Goal: Information Seeking & Learning: Learn about a topic

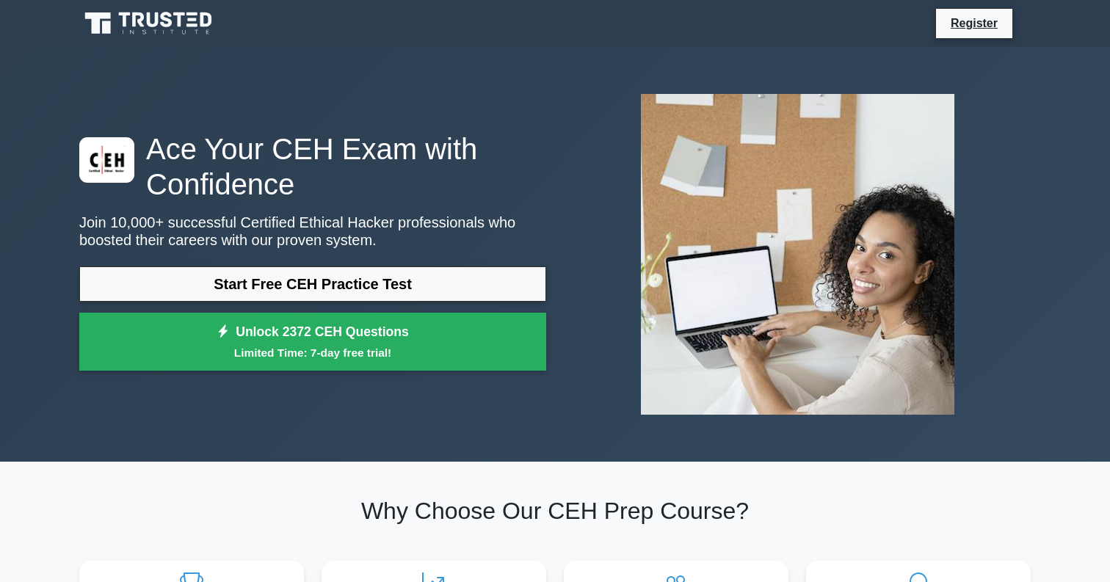
click at [466, 296] on link "Start Free CEH Practice Test" at bounding box center [312, 283] width 467 height 35
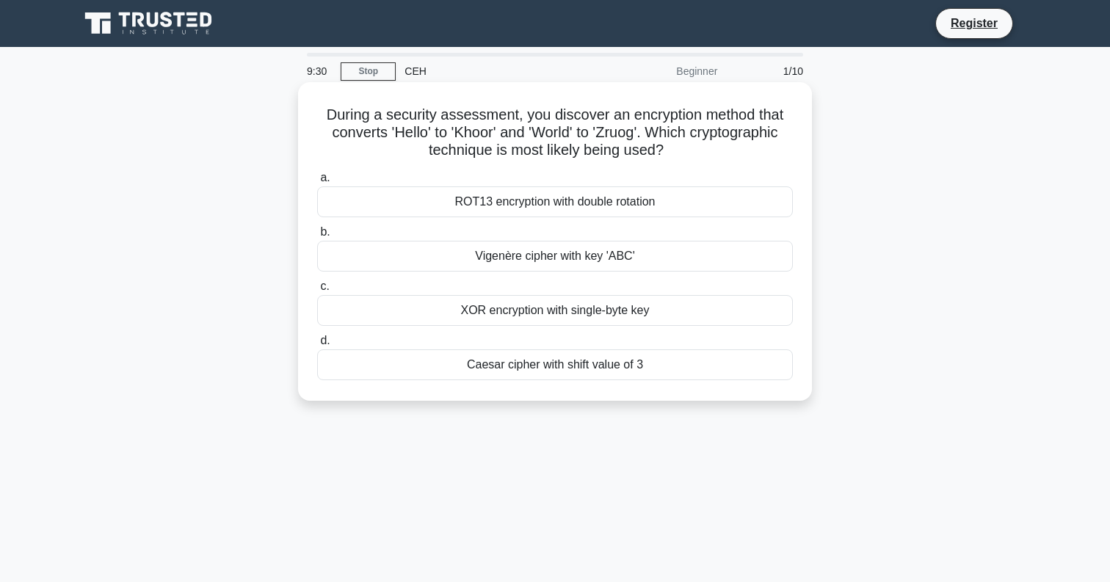
click at [463, 309] on div "XOR encryption with single-byte key" at bounding box center [555, 310] width 476 height 31
click at [317, 291] on input "c. XOR encryption with single-byte key" at bounding box center [317, 287] width 0 height 10
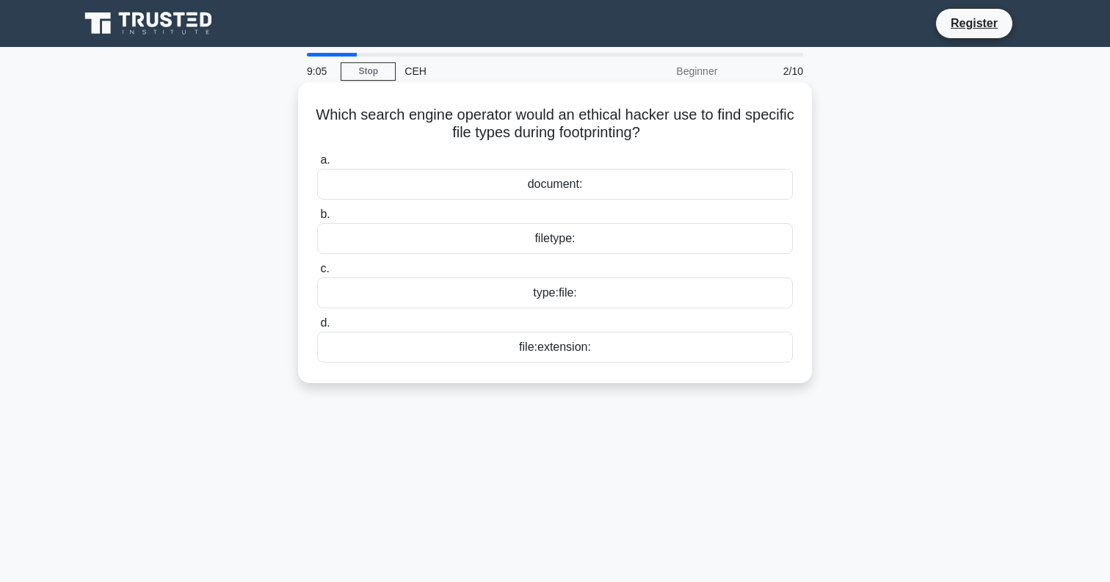
click at [487, 349] on div "file:extension:" at bounding box center [555, 347] width 476 height 31
click at [317, 328] on input "d. file:extension:" at bounding box center [317, 323] width 0 height 10
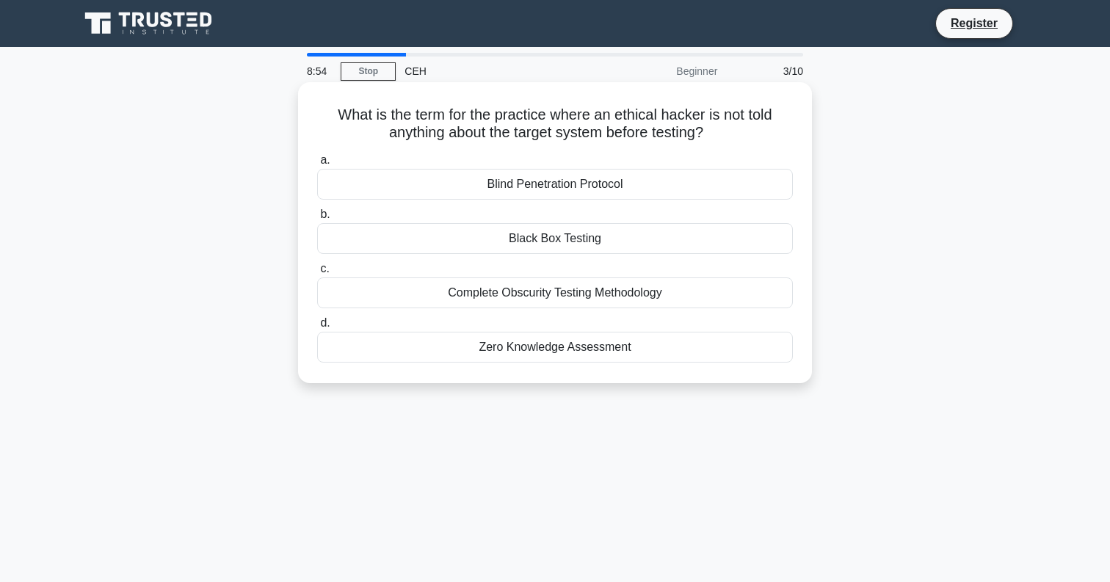
click at [492, 239] on div "Black Box Testing" at bounding box center [555, 238] width 476 height 31
click at [317, 219] on input "b. Black Box Testing" at bounding box center [317, 215] width 0 height 10
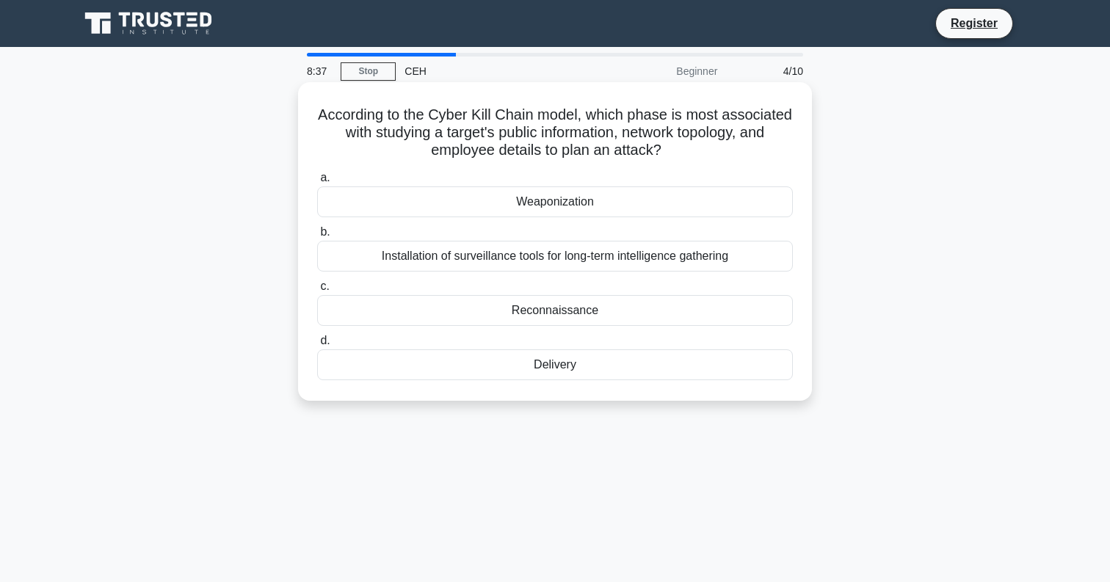
click at [509, 315] on div "Reconnaissance" at bounding box center [555, 310] width 476 height 31
click at [317, 291] on input "c. Reconnaissance" at bounding box center [317, 287] width 0 height 10
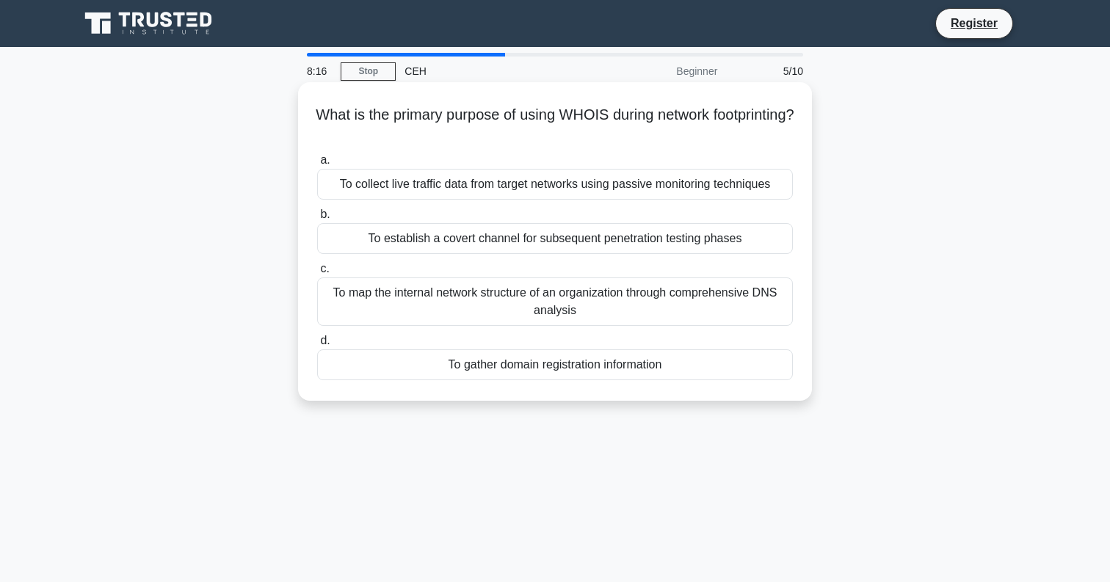
click at [663, 366] on div "To gather domain registration information" at bounding box center [555, 364] width 476 height 31
click at [317, 346] on input "d. To gather domain registration information" at bounding box center [317, 341] width 0 height 10
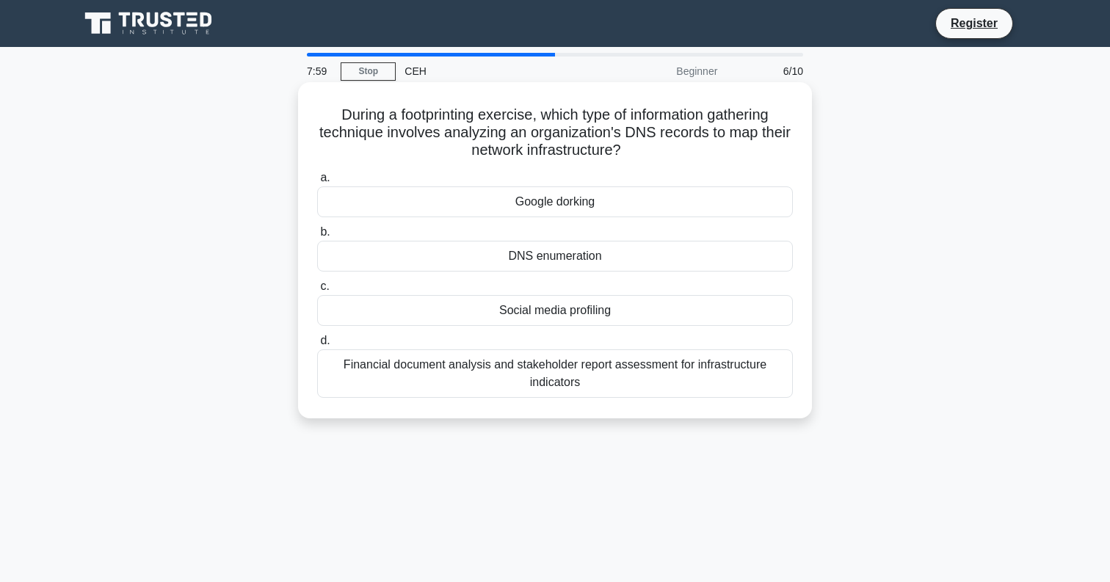
click at [651, 257] on div "DNS enumeration" at bounding box center [555, 256] width 476 height 31
click at [317, 237] on input "b. DNS enumeration" at bounding box center [317, 232] width 0 height 10
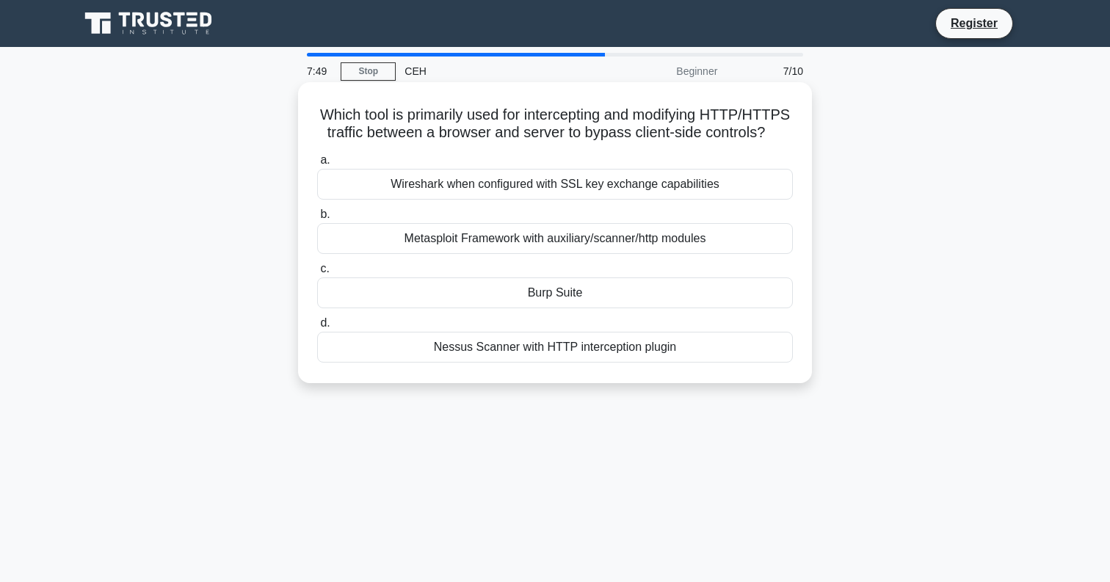
click at [634, 292] on div "Burp Suite" at bounding box center [555, 292] width 476 height 31
click at [317, 274] on input "c. Burp Suite" at bounding box center [317, 269] width 0 height 10
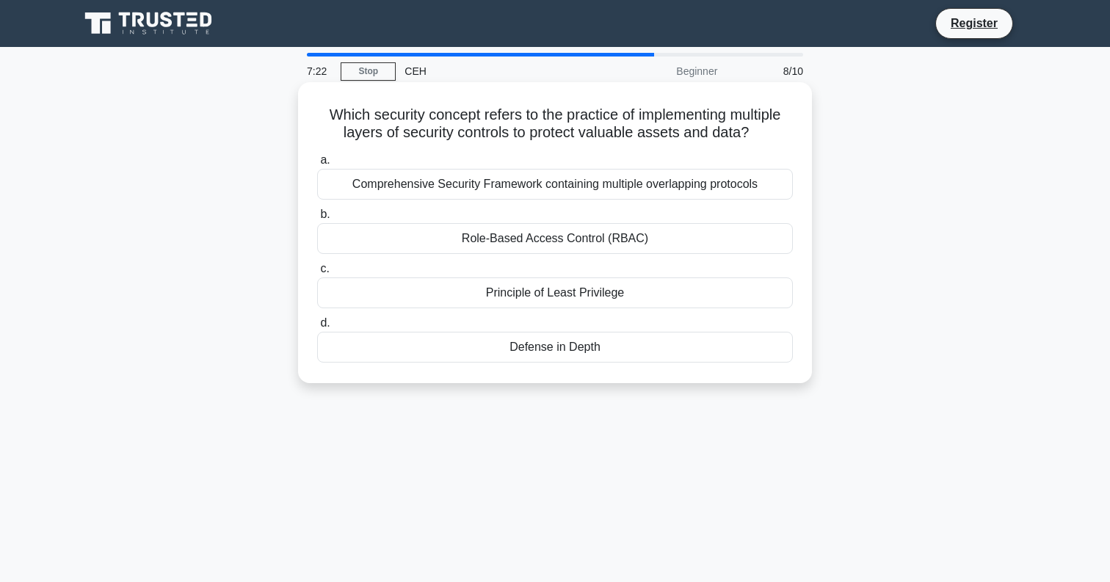
click at [645, 354] on div "Defense in Depth" at bounding box center [555, 347] width 476 height 31
click at [317, 328] on input "d. Defense in Depth" at bounding box center [317, 323] width 0 height 10
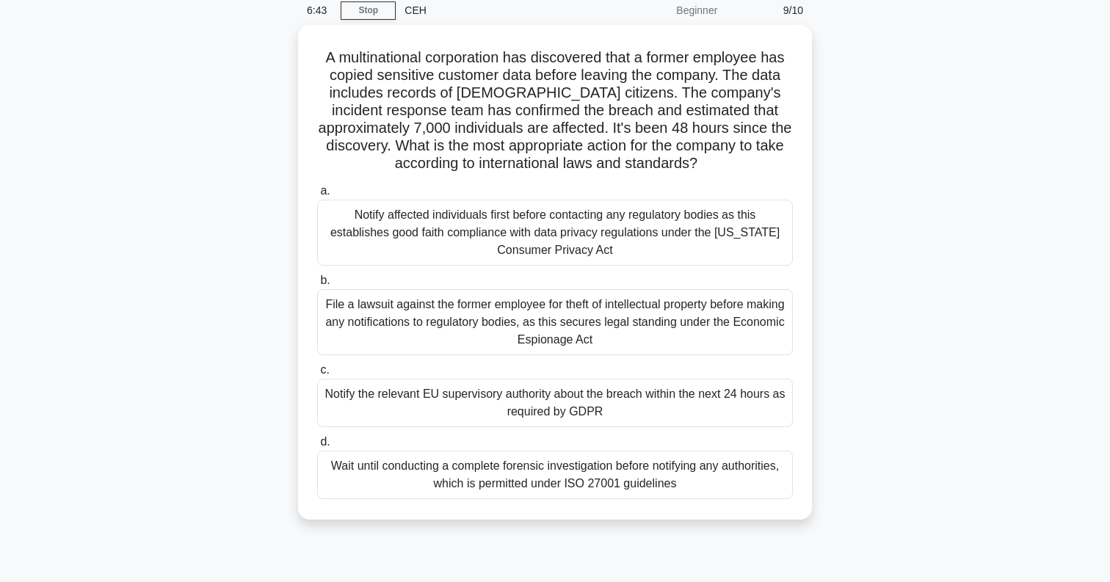
scroll to position [63, 0]
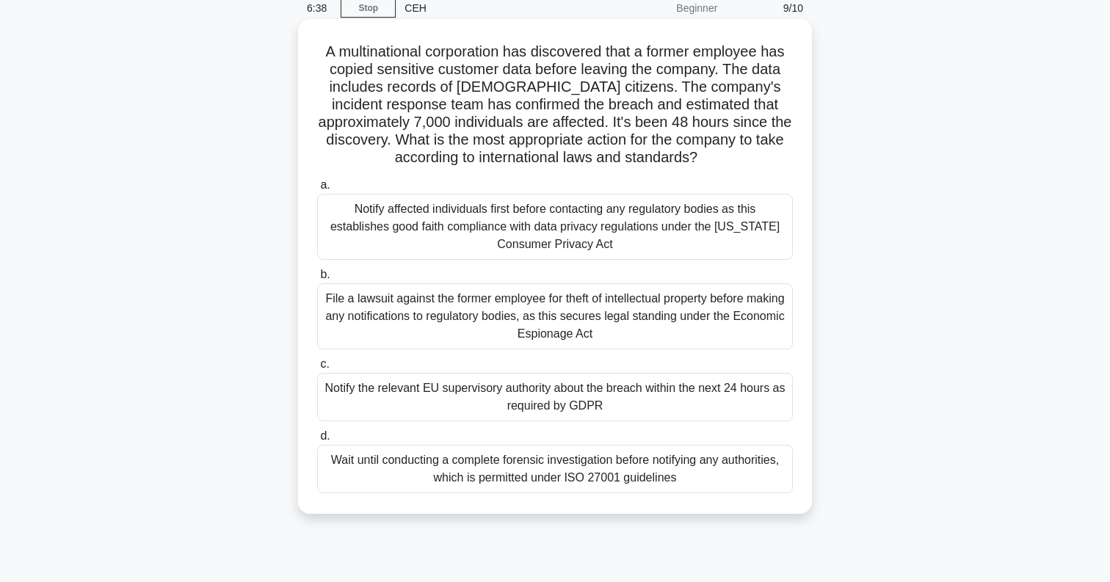
click at [657, 404] on div "Notify the relevant EU supervisory authority about the breach within the next 2…" at bounding box center [555, 397] width 476 height 48
click at [317, 369] on input "c. Notify the relevant EU supervisory authority about the breach within the nex…" at bounding box center [317, 365] width 0 height 10
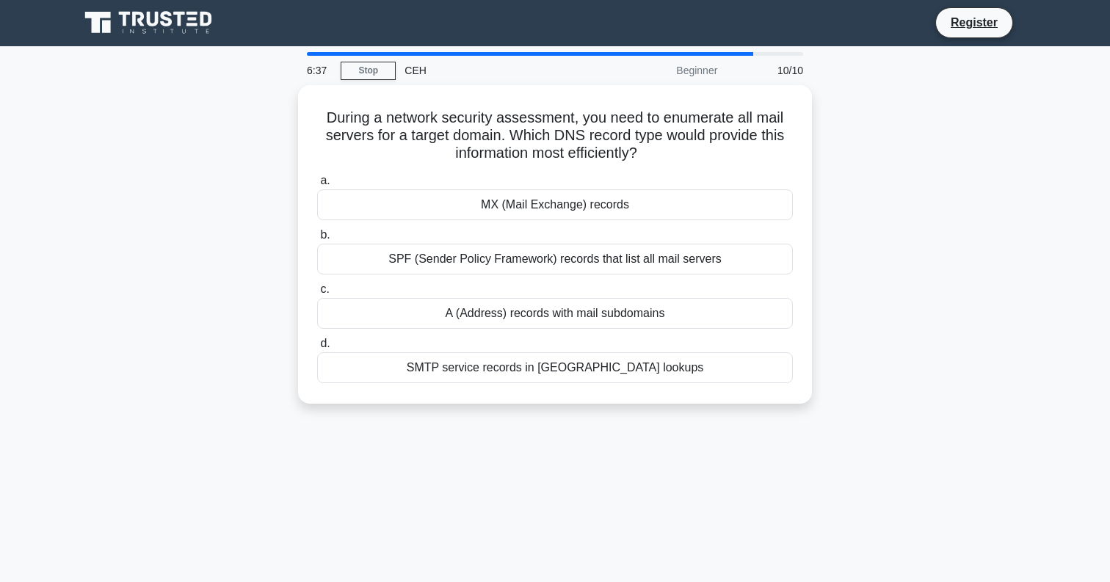
scroll to position [0, 0]
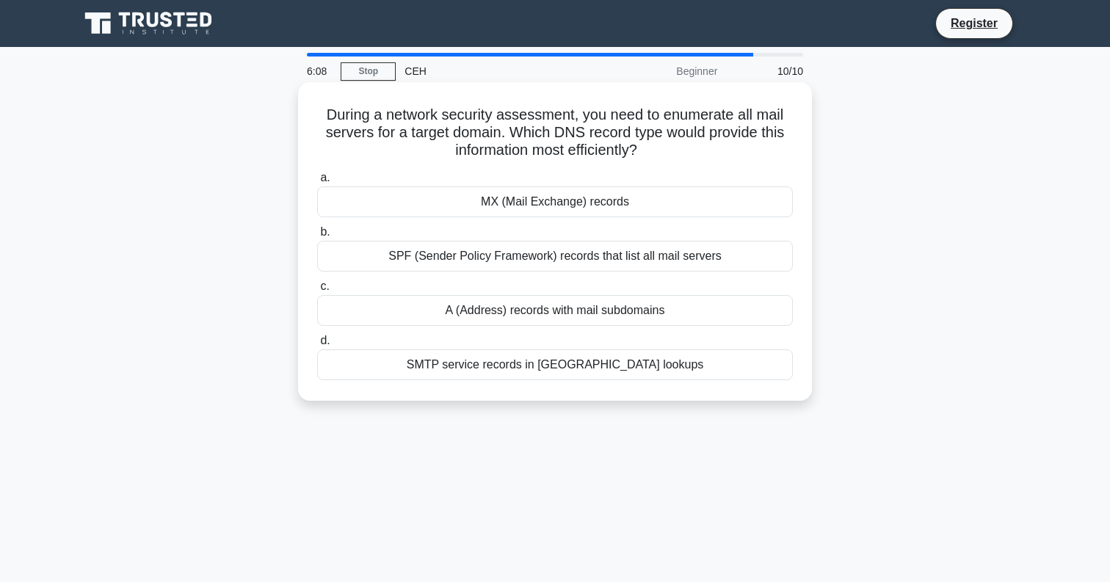
click at [614, 370] on div "SMTP service records in SRV lookups" at bounding box center [555, 364] width 476 height 31
click at [317, 346] on input "d. SMTP service records in SRV lookups" at bounding box center [317, 341] width 0 height 10
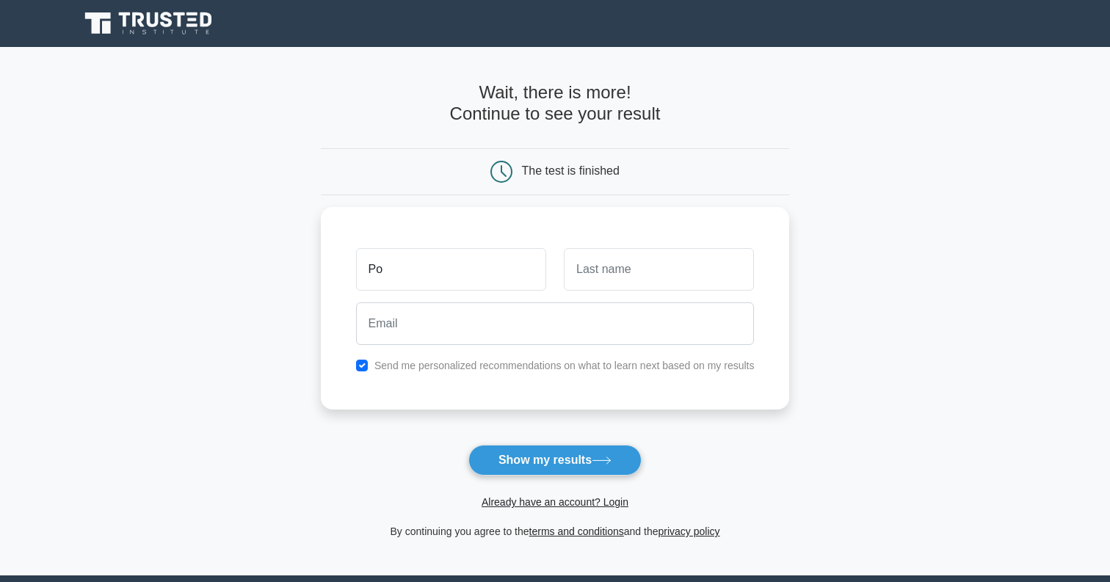
type input "P"
type input "Soda"
type input "Popo"
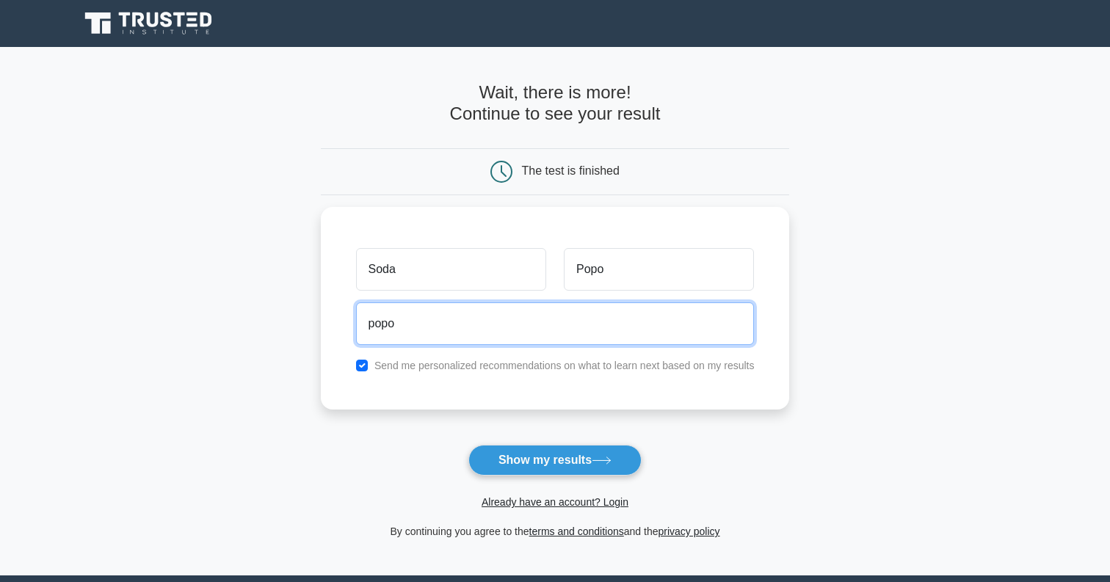
type input "[EMAIL_ADDRESS][DOMAIN_NAME]"
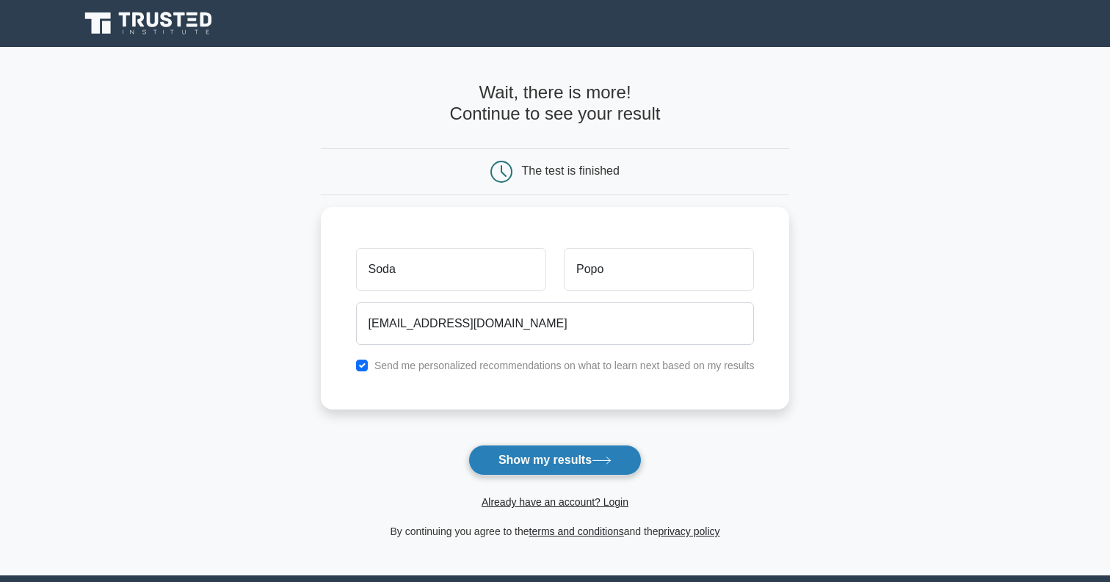
click at [597, 469] on button "Show my results" at bounding box center [554, 460] width 173 height 31
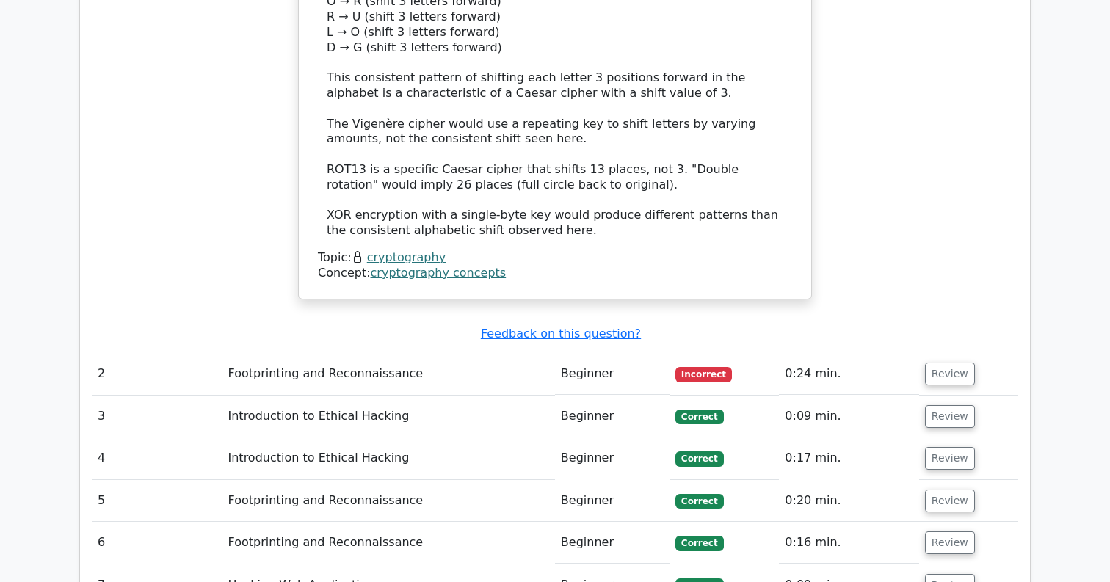
scroll to position [1662, 0]
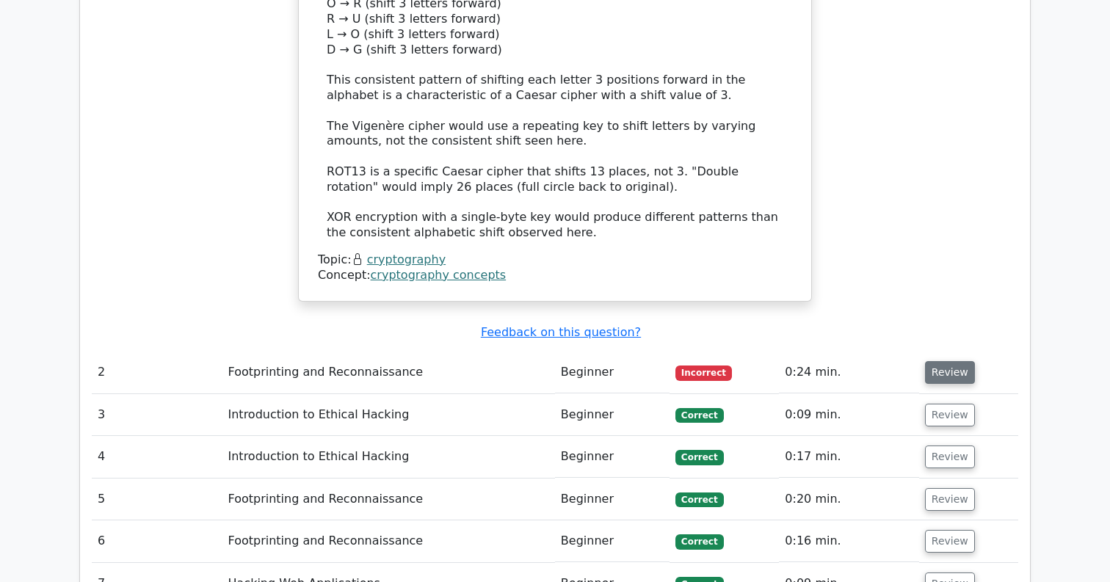
click at [953, 361] on button "Review" at bounding box center [950, 372] width 50 height 23
click at [950, 361] on button "Review" at bounding box center [950, 372] width 50 height 23
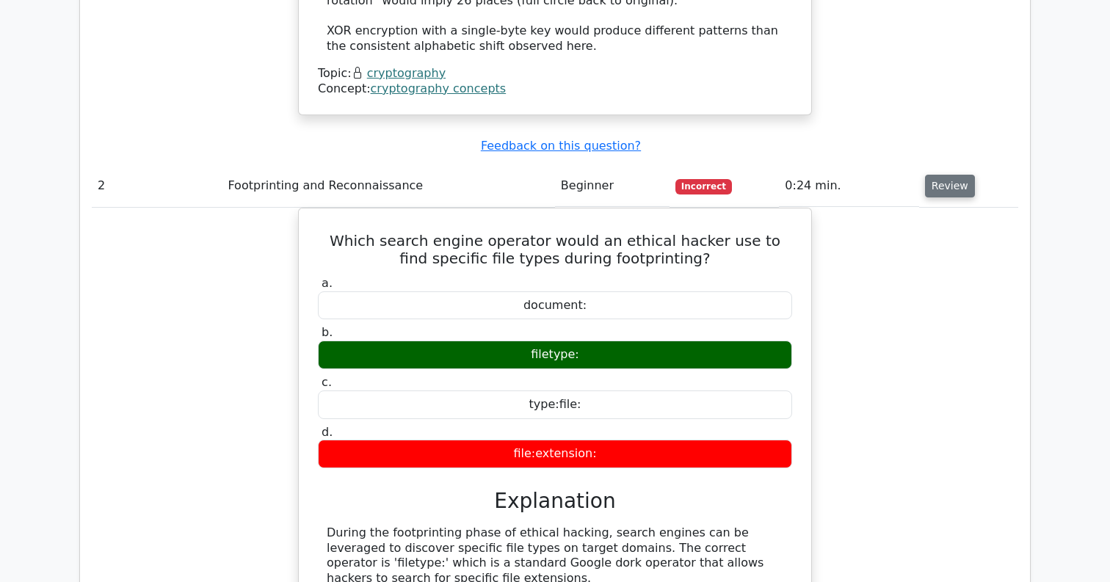
scroll to position [1879, 0]
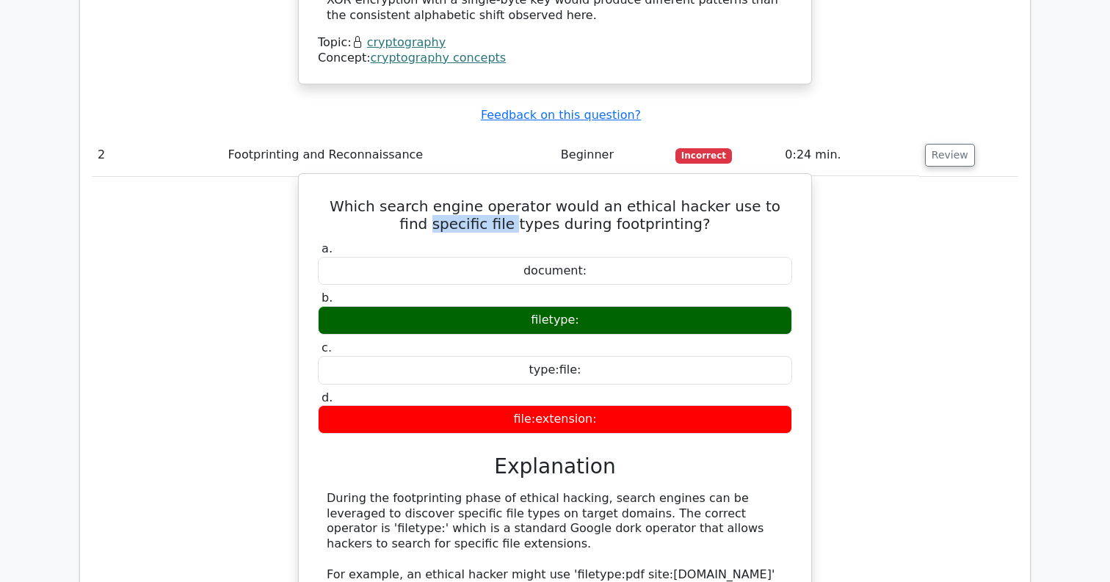
drag, startPoint x: 426, startPoint y: 194, endPoint x: 509, endPoint y: 187, distance: 82.5
click at [509, 197] on h5 "Which search engine operator would an ethical hacker use to find specific file …" at bounding box center [554, 214] width 477 height 35
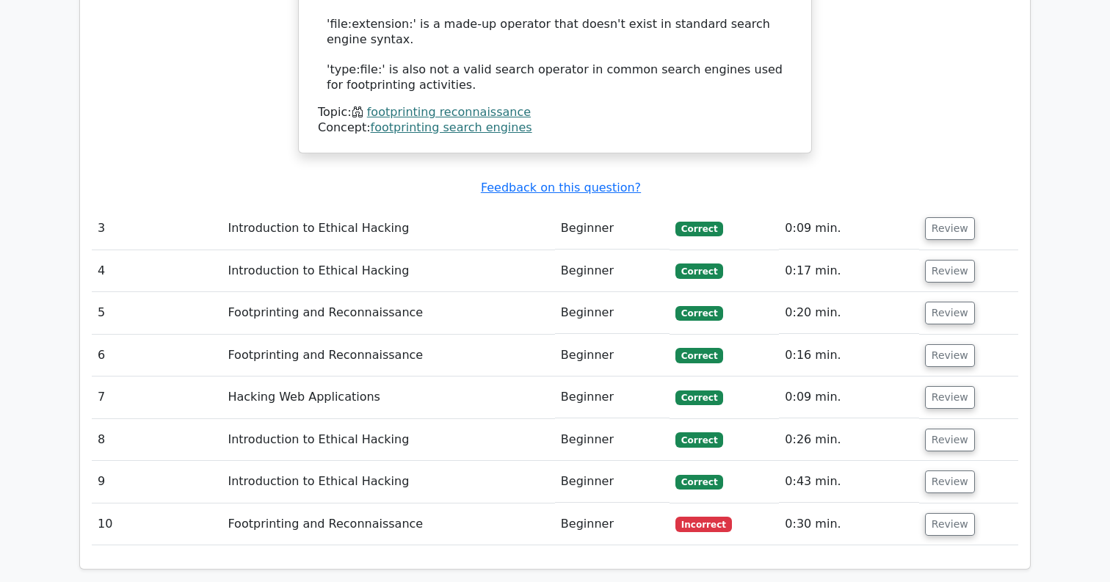
scroll to position [2584, 0]
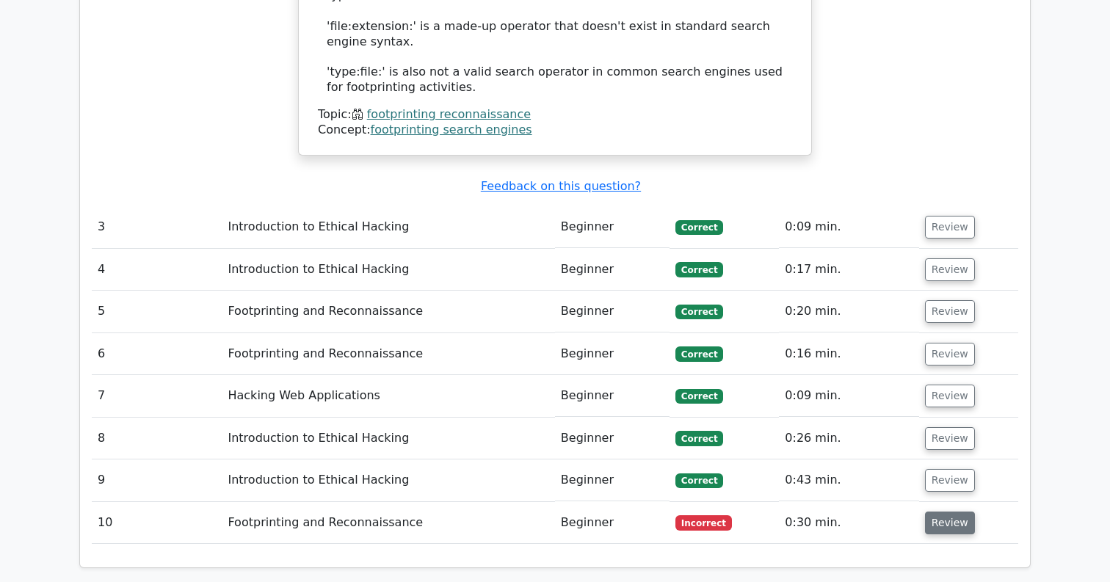
click at [954, 512] on button "Review" at bounding box center [950, 523] width 50 height 23
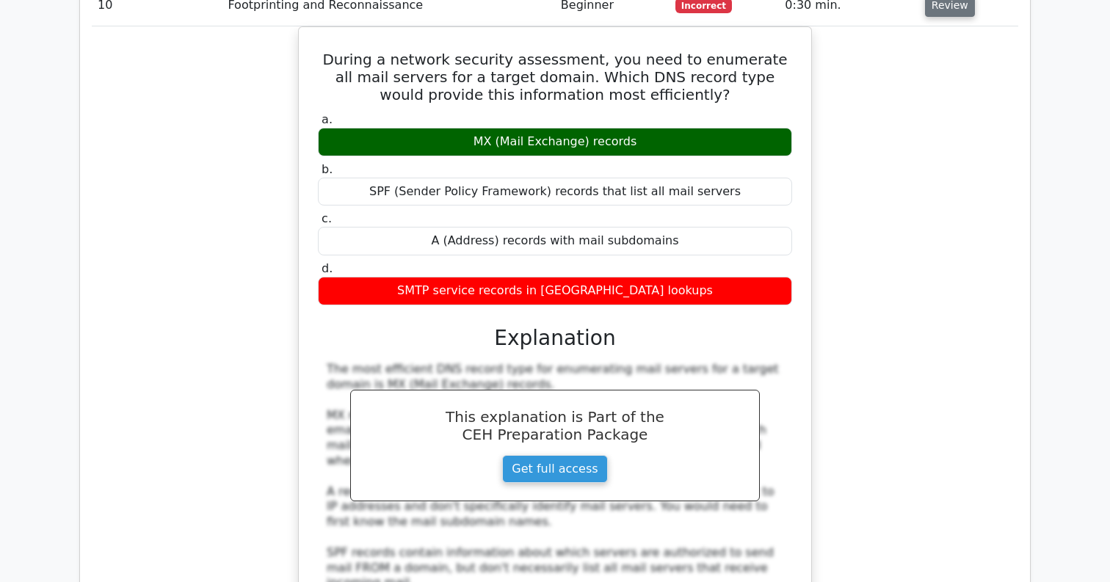
scroll to position [2994, 0]
